Goal: Task Accomplishment & Management: Manage account settings

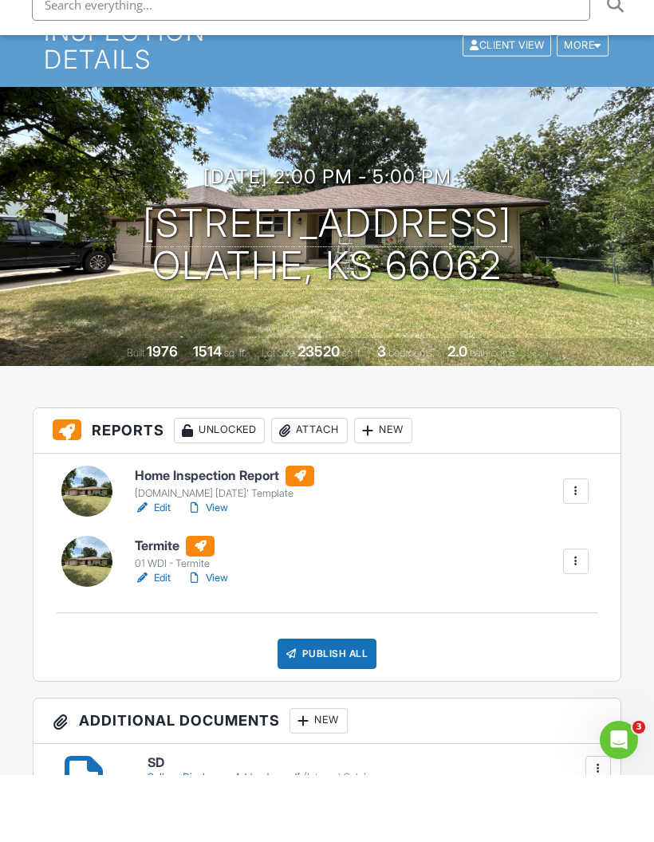
scroll to position [74, 0]
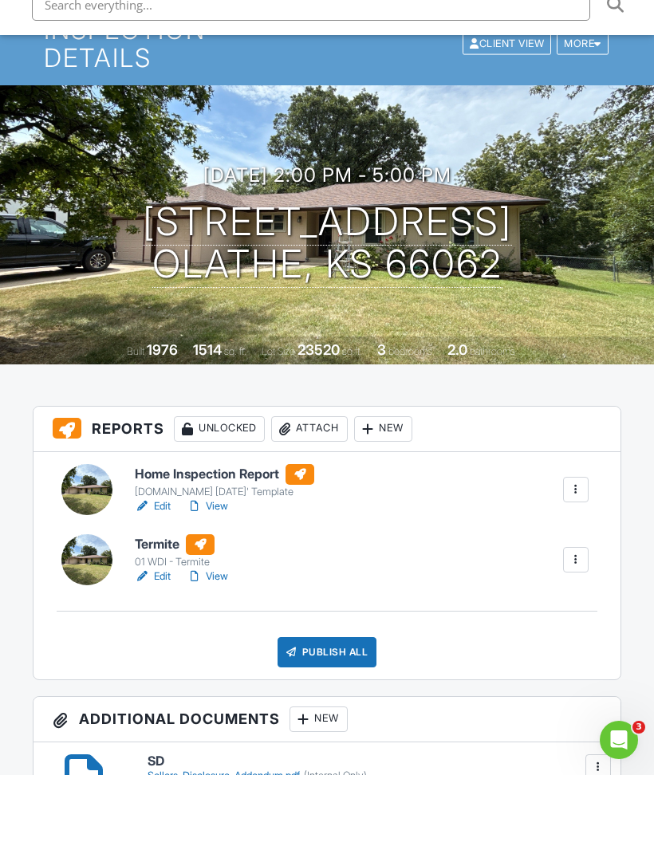
click at [211, 566] on link "View" at bounding box center [207, 574] width 41 height 16
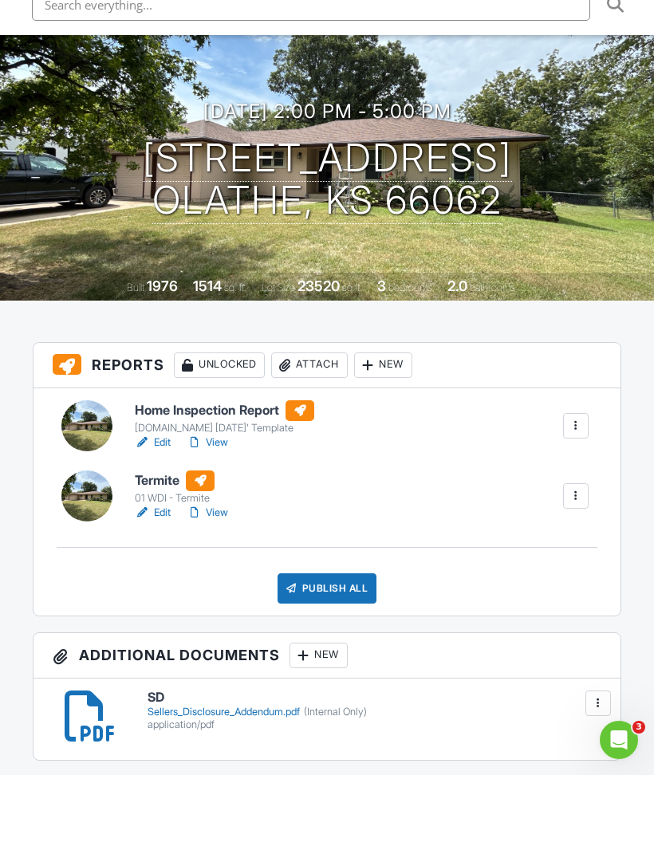
click at [221, 502] on link "View" at bounding box center [207, 510] width 41 height 16
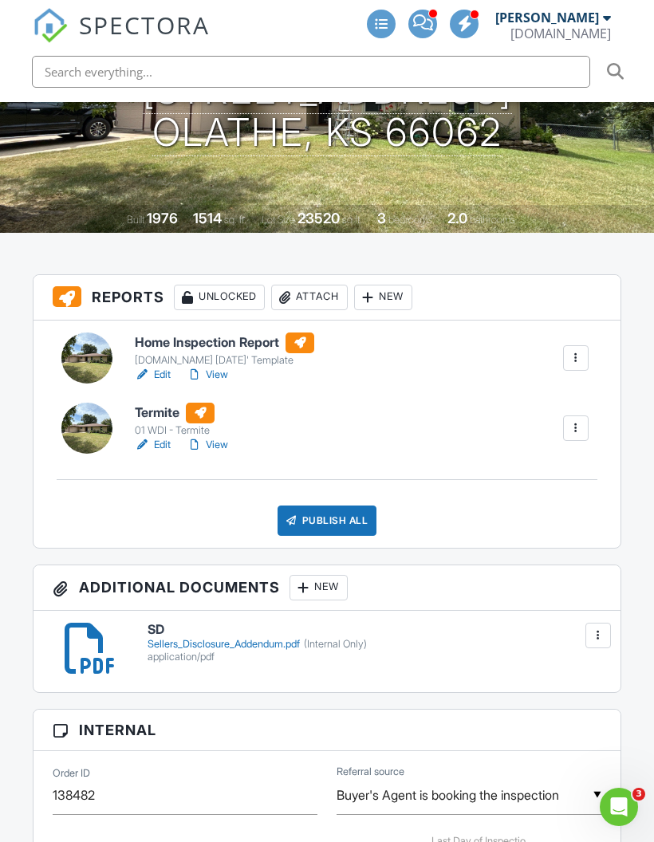
scroll to position [262, 0]
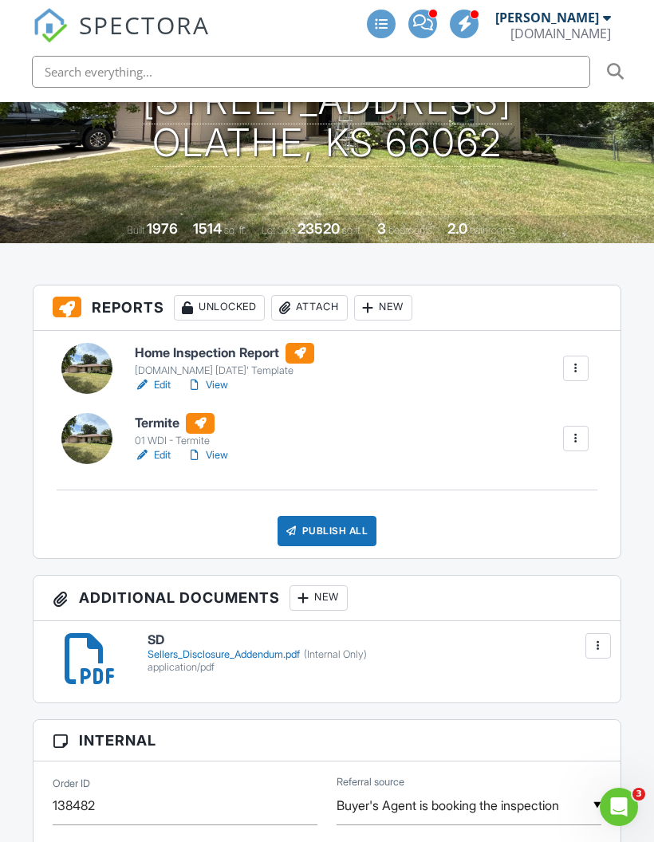
click at [209, 459] on link "View" at bounding box center [207, 455] width 41 height 16
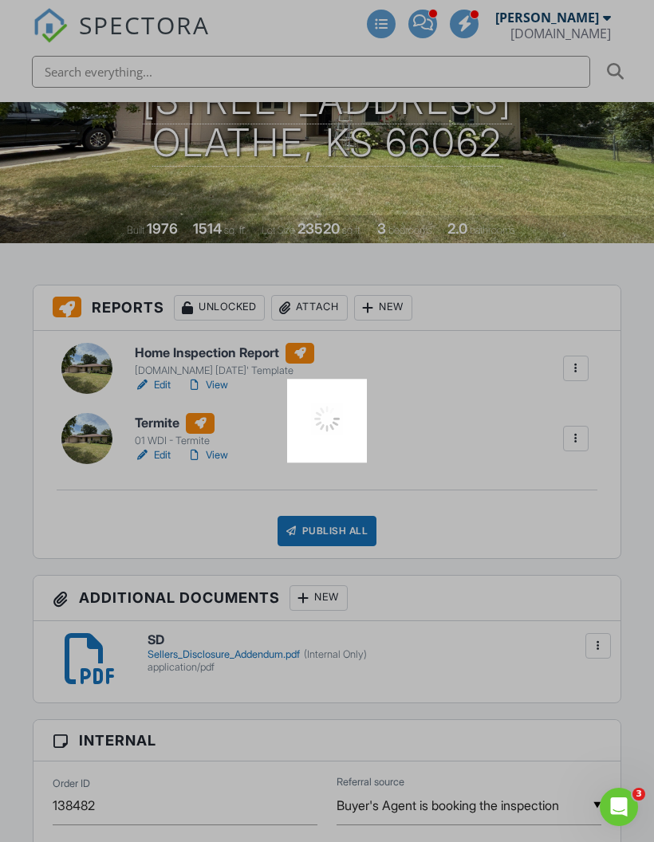
scroll to position [196, 0]
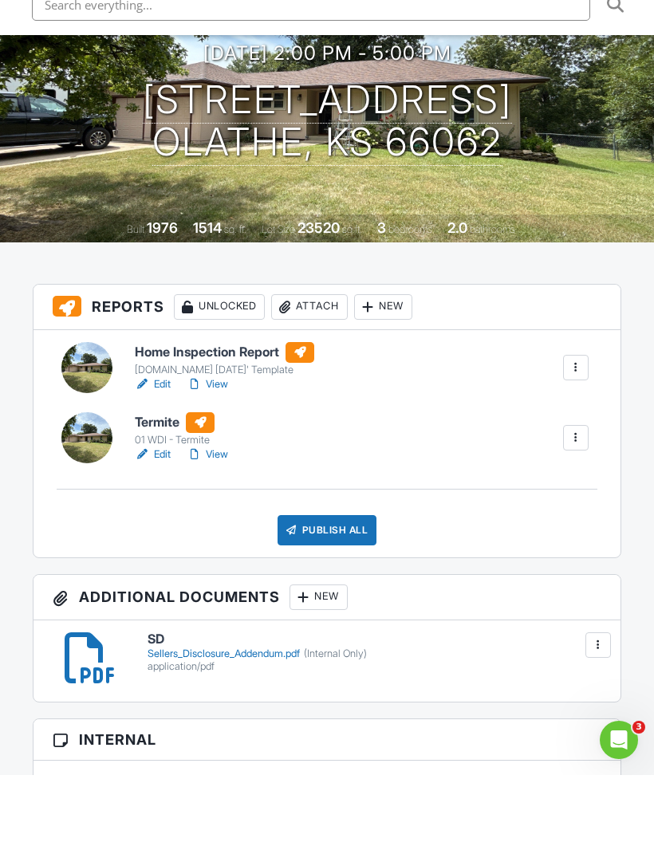
click at [227, 443] on link "View" at bounding box center [207, 451] width 41 height 16
click at [314, 582] on div "Publish All" at bounding box center [328, 597] width 100 height 30
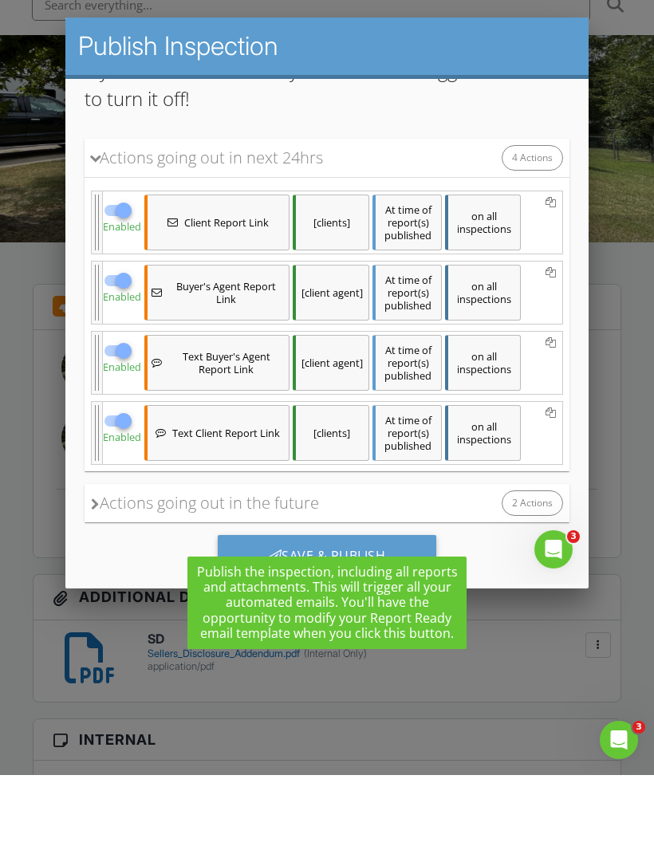
scroll to position [235, 0]
click at [313, 556] on div "Save & Publish" at bounding box center [327, 556] width 219 height 43
